Goal: Information Seeking & Learning: Learn about a topic

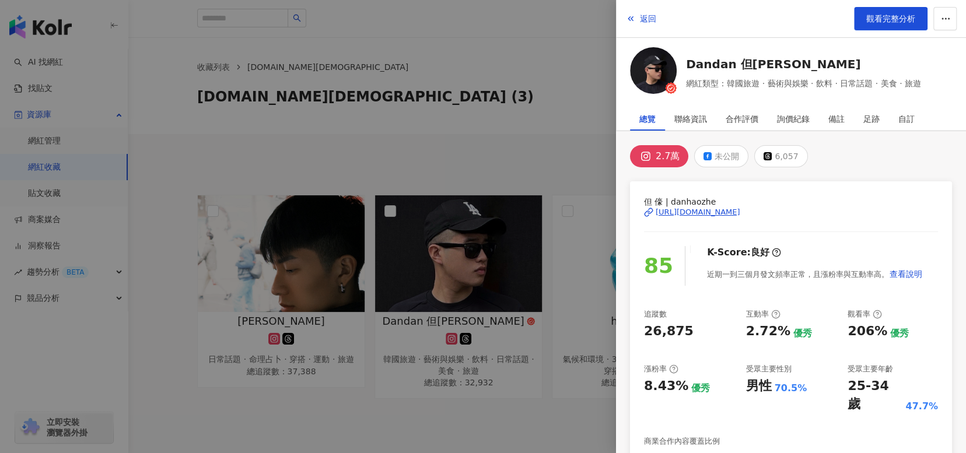
click at [432, 107] on div at bounding box center [483, 226] width 966 height 453
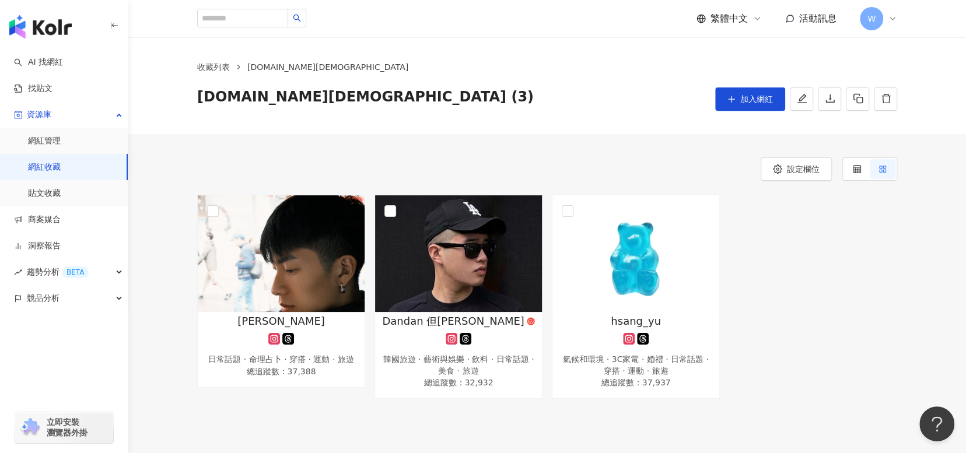
click at [47, 33] on img "button" at bounding box center [40, 26] width 62 height 23
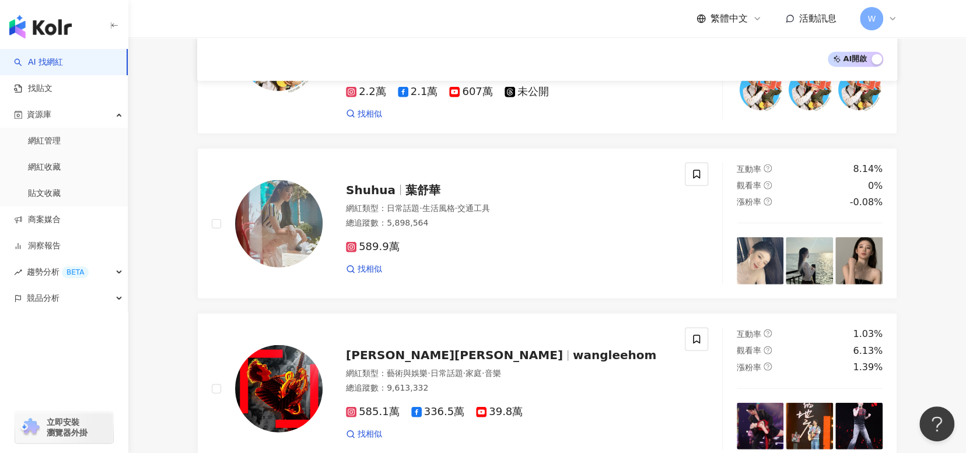
scroll to position [1633, 0]
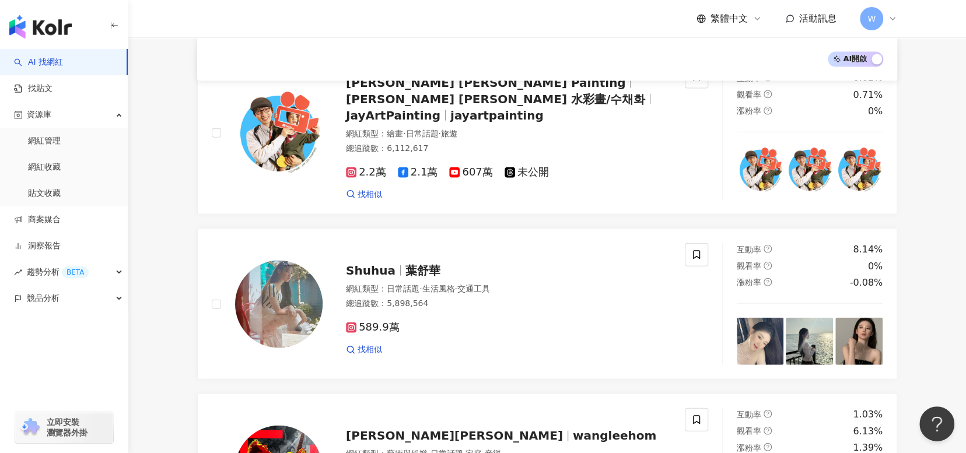
click at [63, 62] on link "AI 找網紅" at bounding box center [38, 63] width 49 height 12
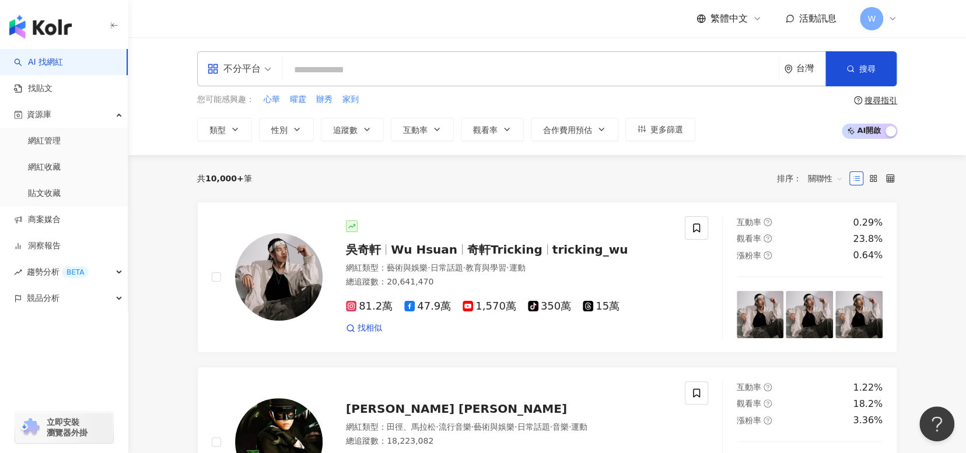
click at [362, 59] on input "search" at bounding box center [531, 70] width 486 height 22
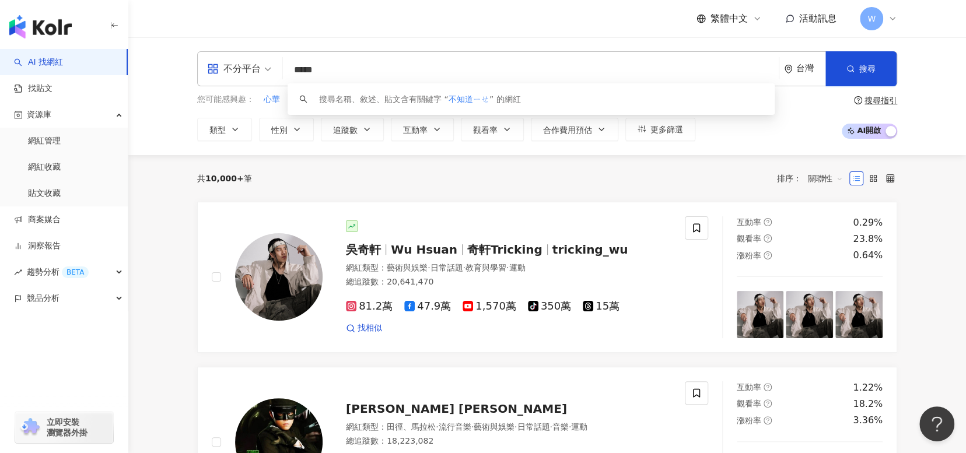
type input "****"
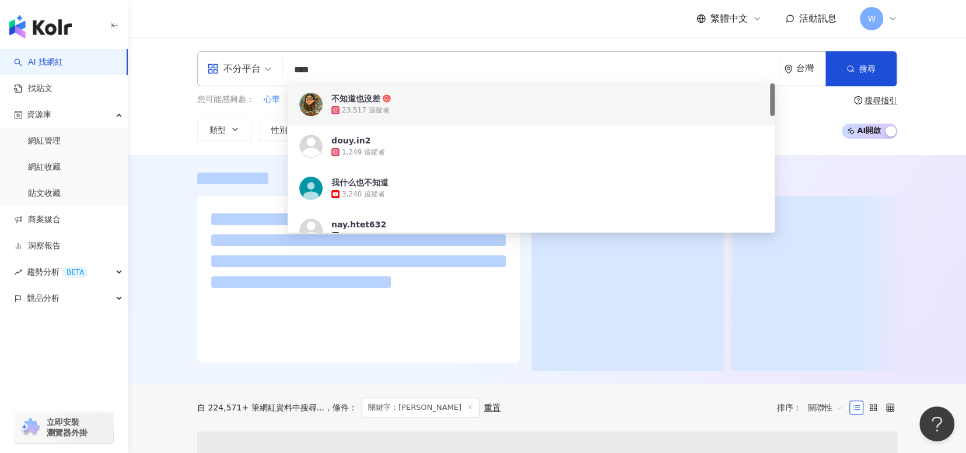
click at [368, 99] on div "不知道也沒差" at bounding box center [355, 99] width 49 height 12
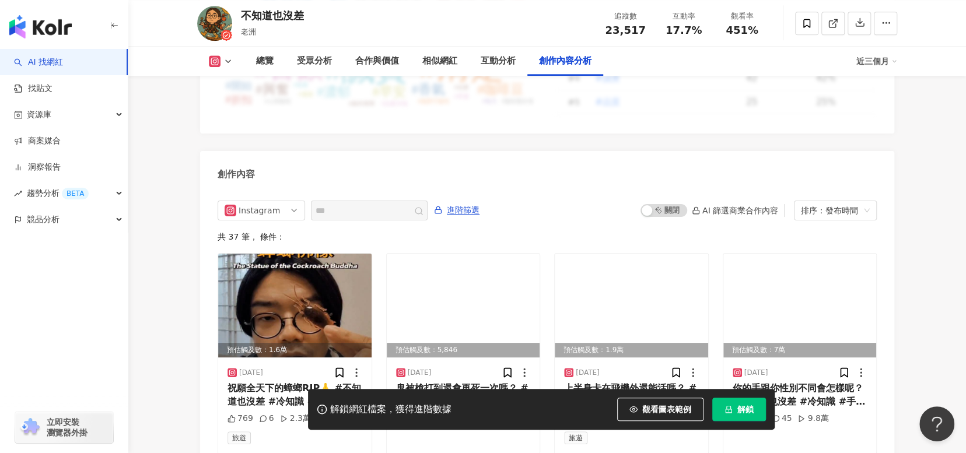
scroll to position [3530, 0]
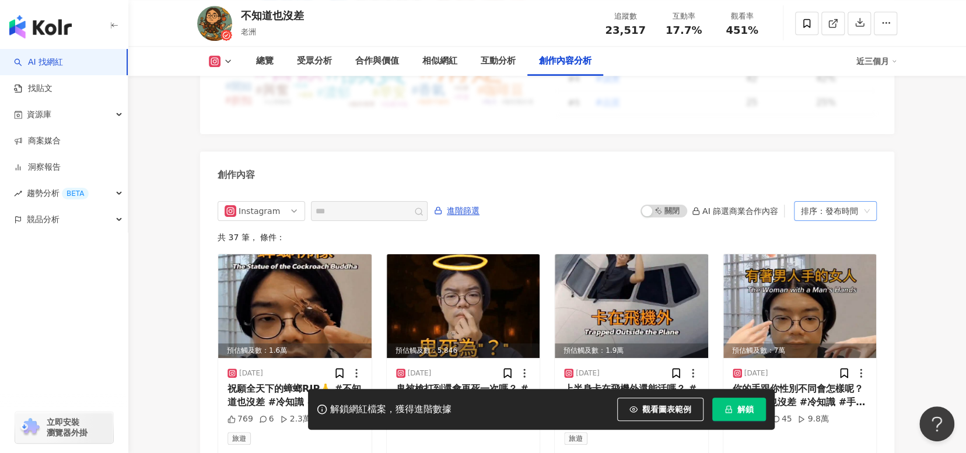
click at [863, 202] on span "排序：發布時間" at bounding box center [835, 211] width 69 height 19
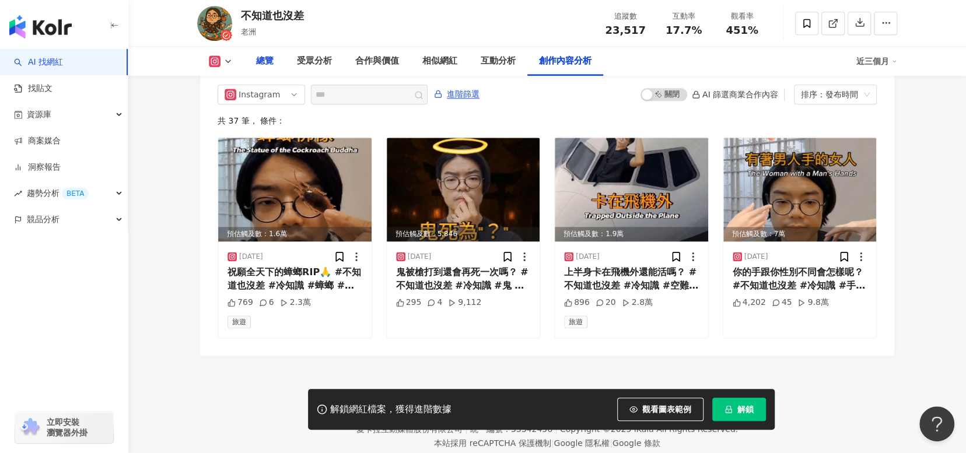
click at [270, 65] on div "總覽" at bounding box center [264, 61] width 17 height 14
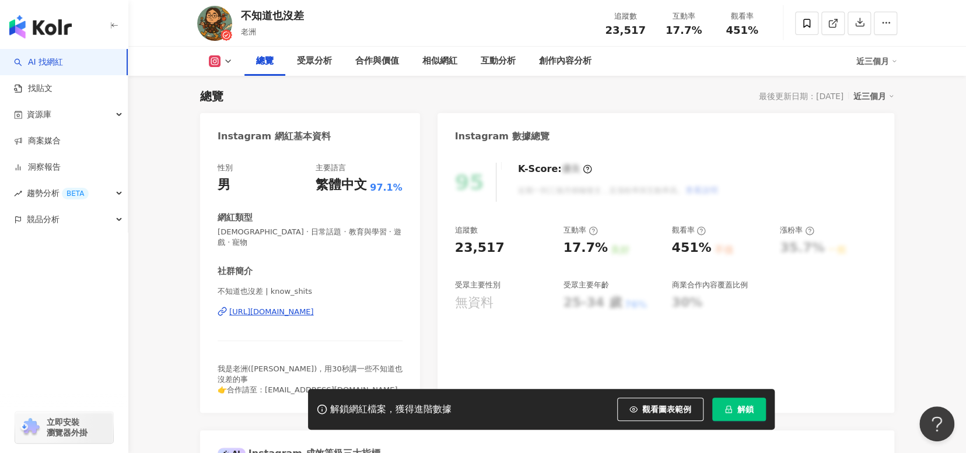
scroll to position [363, 0]
